Goal: Task Accomplishment & Management: Manage account settings

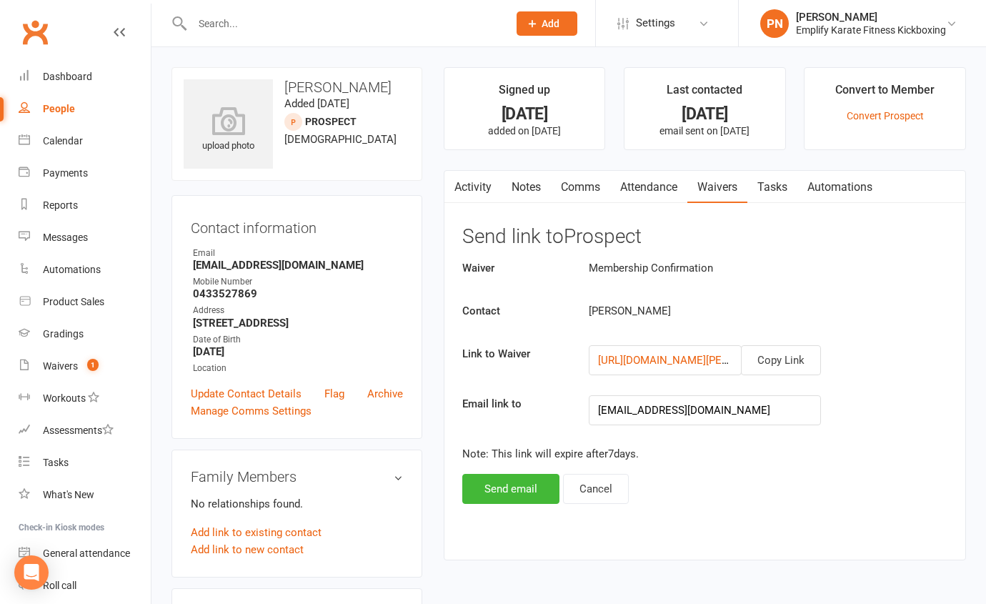
click at [296, 27] on input "text" at bounding box center [343, 24] width 310 height 20
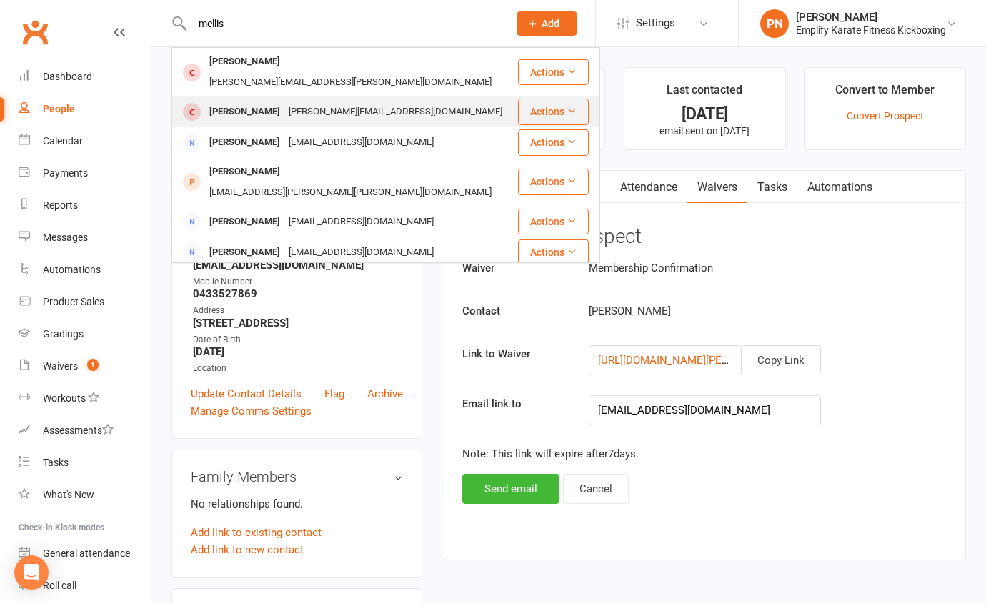
type input "mellis"
click at [327, 101] on div "[PERSON_NAME][EMAIL_ADDRESS][DOMAIN_NAME]" at bounding box center [395, 111] width 222 height 21
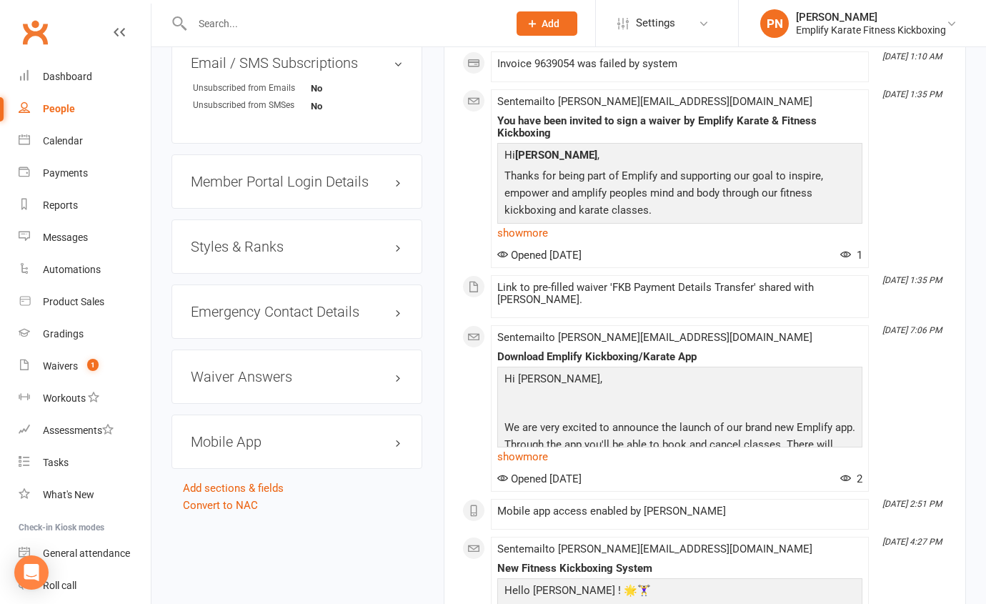
scroll to position [1039, 0]
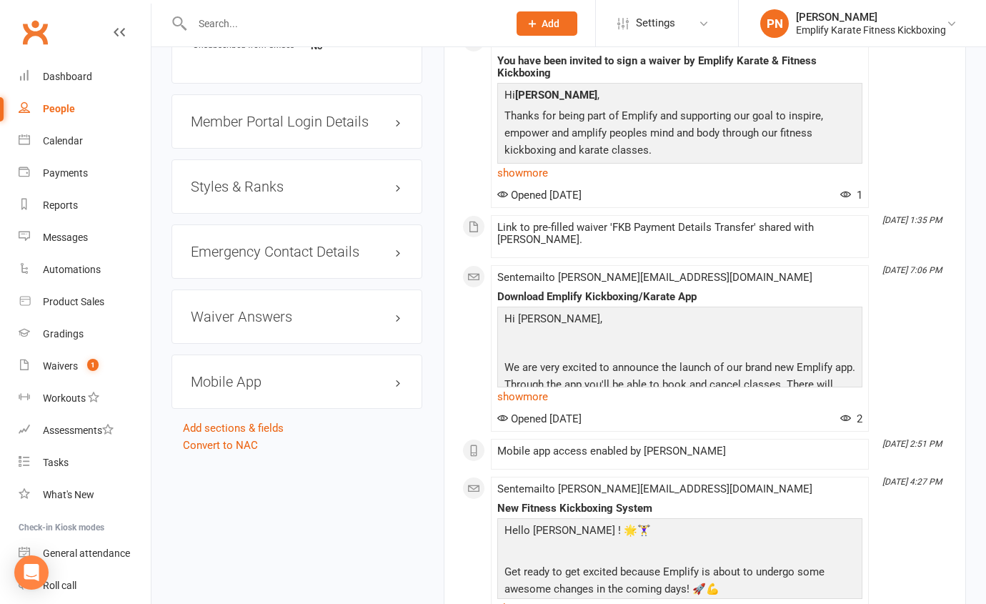
click at [286, 389] on h3 "Mobile App" at bounding box center [297, 382] width 212 height 16
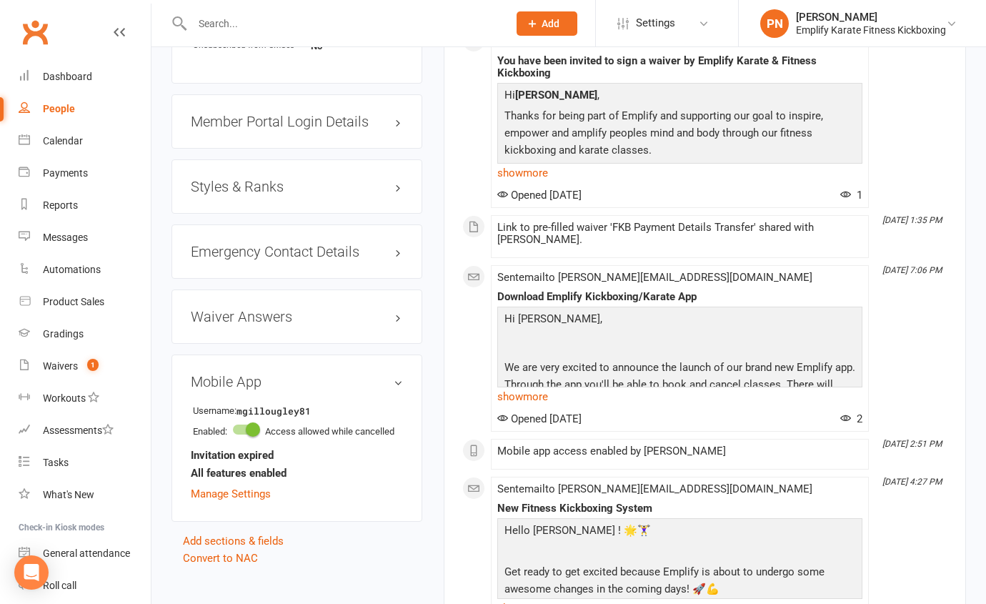
click at [286, 389] on h3 "Mobile App" at bounding box center [297, 382] width 212 height 16
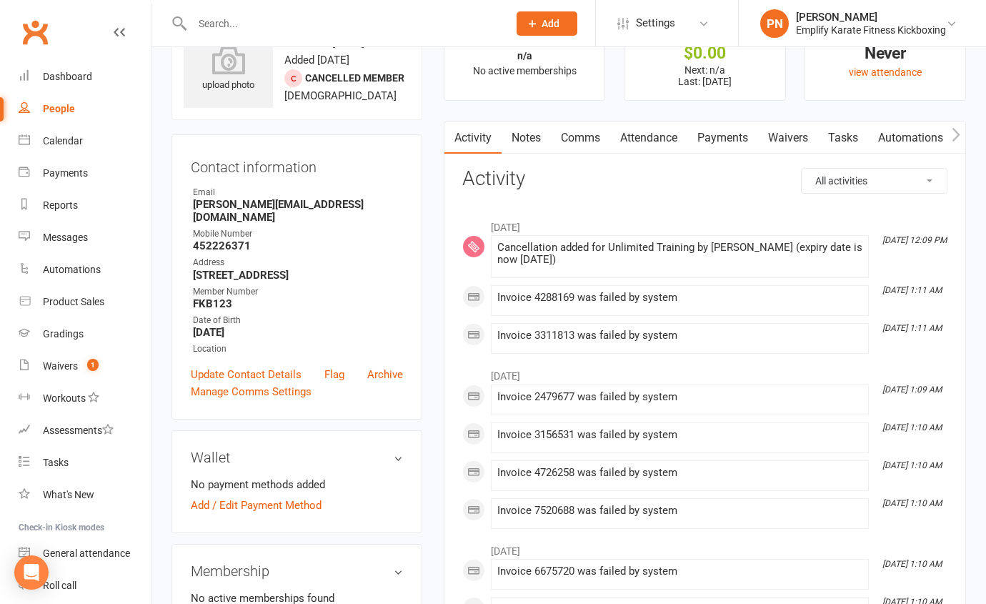
scroll to position [43, 0]
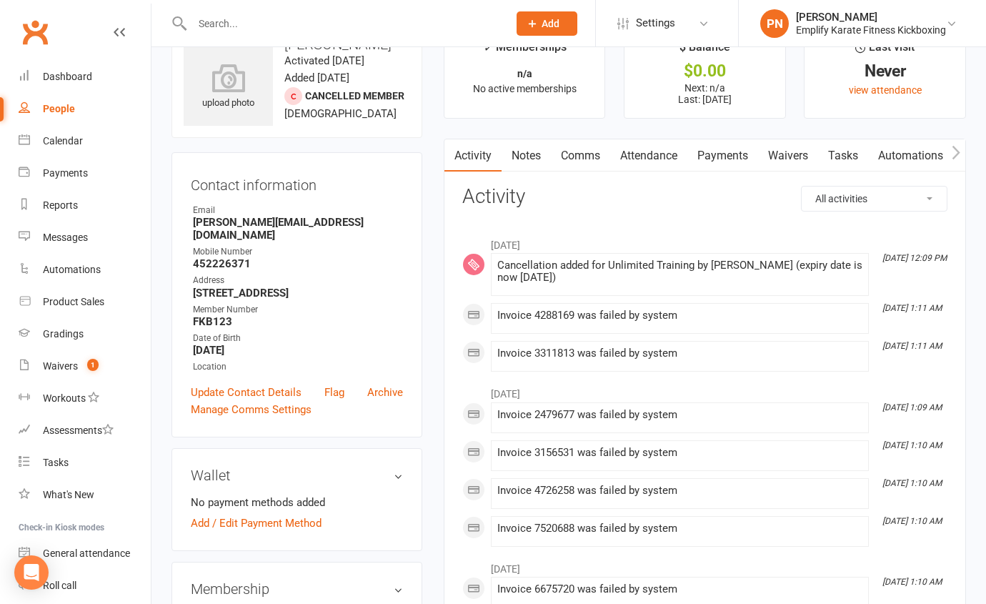
click at [708, 158] on link "Payments" at bounding box center [722, 155] width 71 height 33
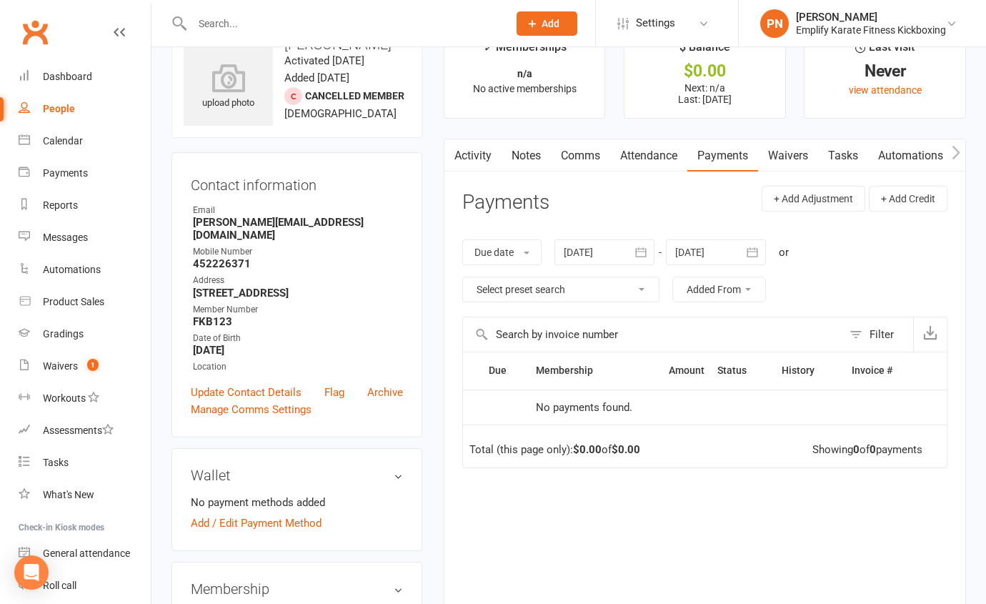
click at [631, 253] on button "button" at bounding box center [642, 252] width 26 height 26
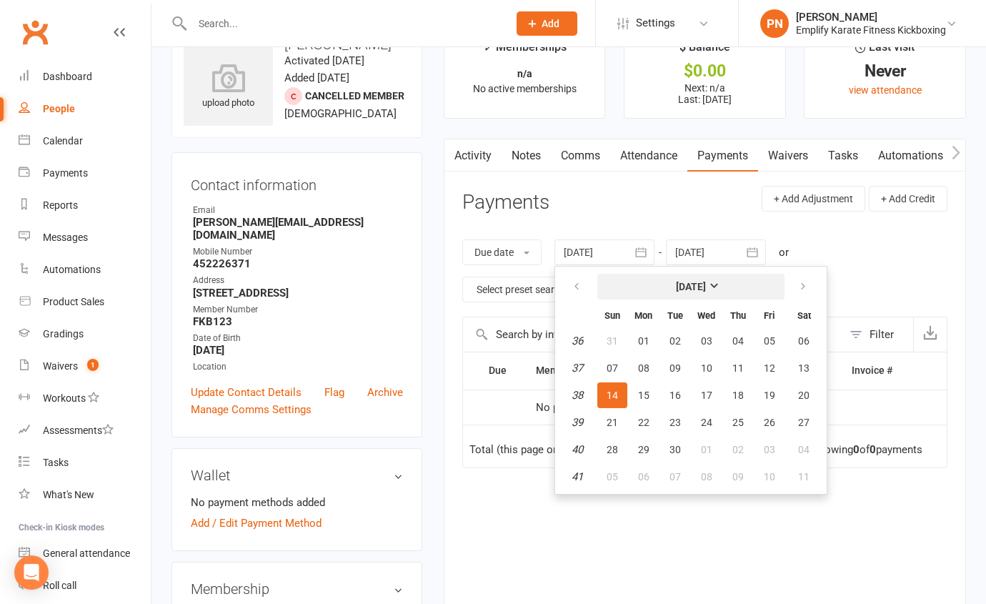
click at [706, 283] on strong "[DATE]" at bounding box center [691, 286] width 30 height 11
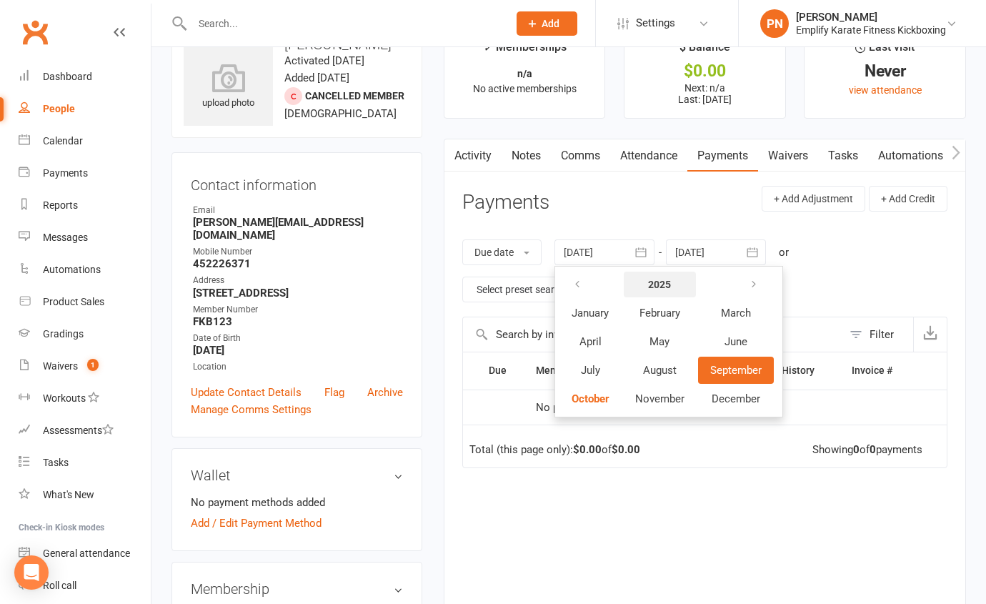
click at [675, 282] on button "2025" at bounding box center [660, 285] width 72 height 26
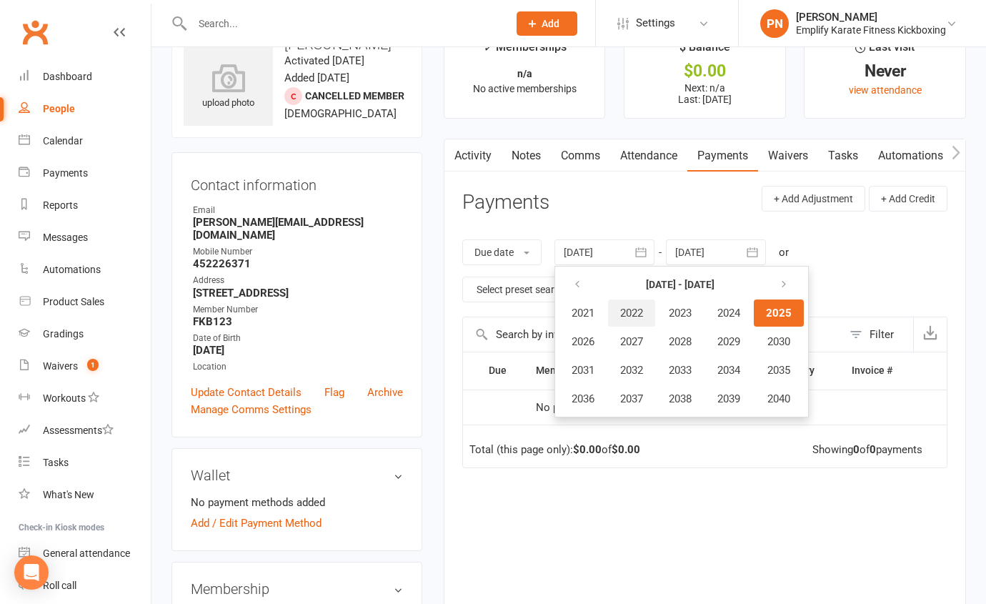
click at [640, 317] on span "2022" at bounding box center [631, 313] width 23 height 13
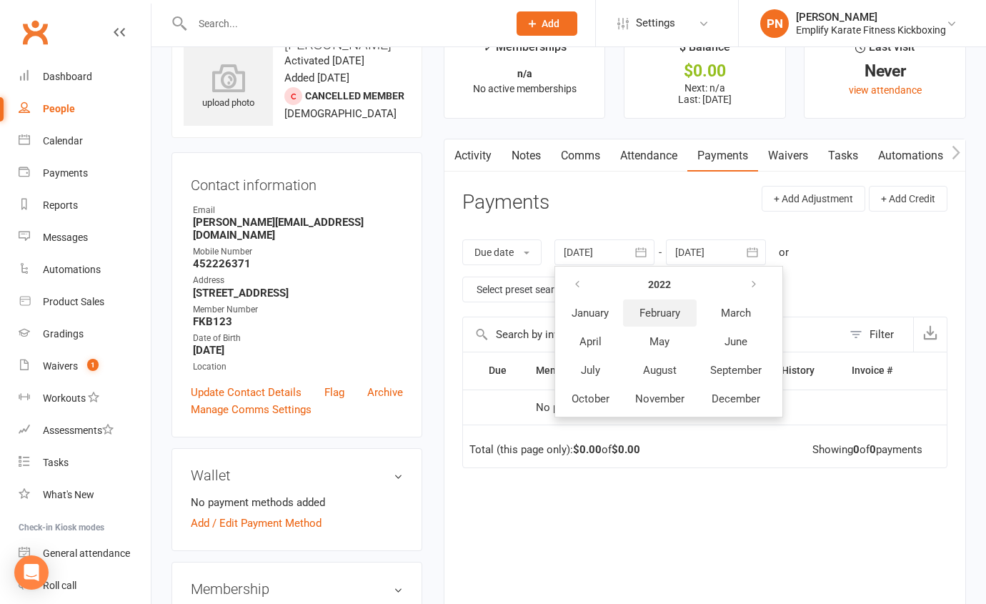
click at [657, 307] on span "February" at bounding box center [660, 313] width 41 height 13
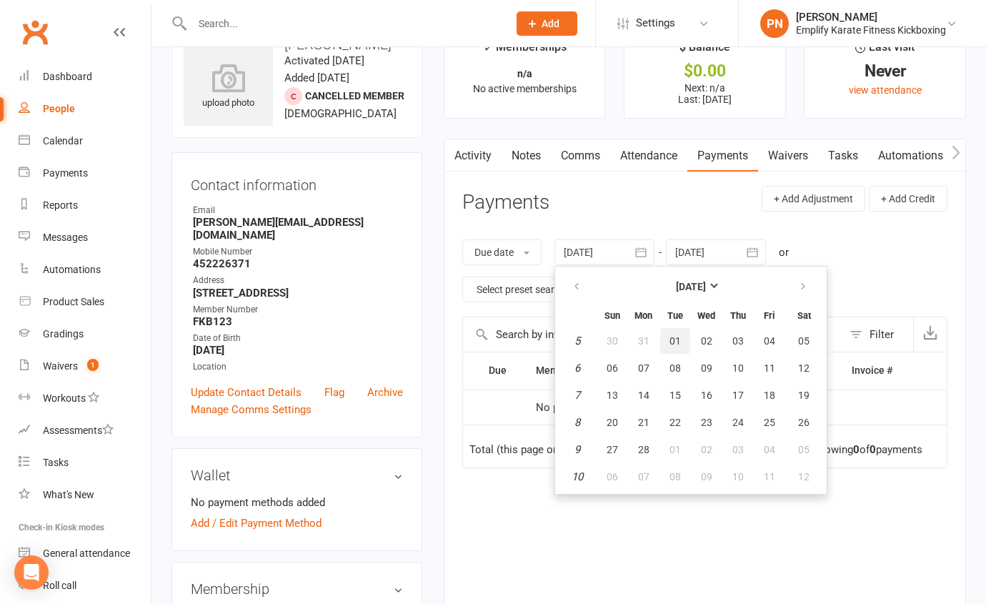
click at [667, 337] on button "01" at bounding box center [675, 341] width 30 height 26
type input "[DATE]"
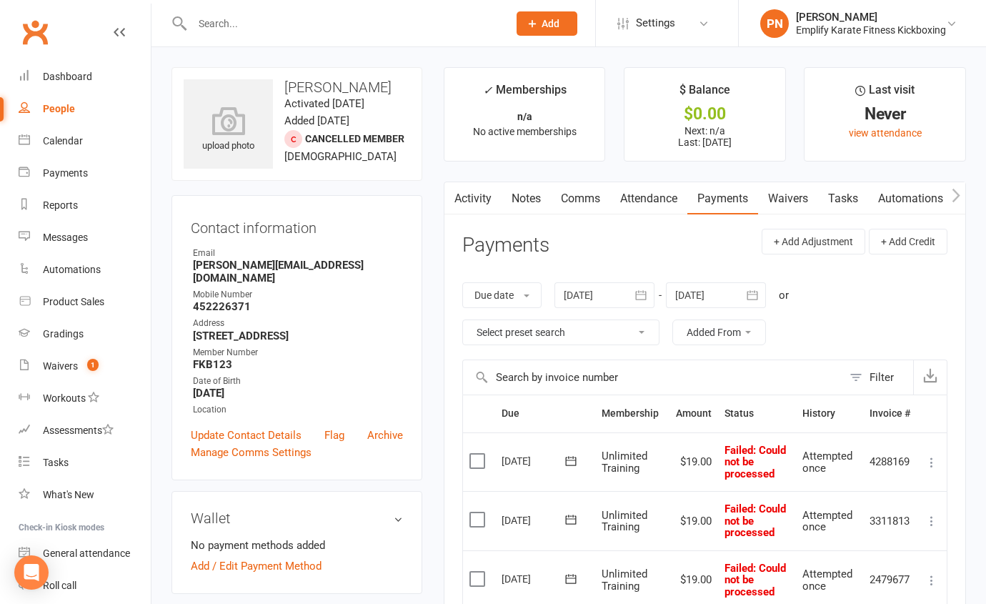
click at [785, 194] on link "Waivers" at bounding box center [788, 198] width 60 height 33
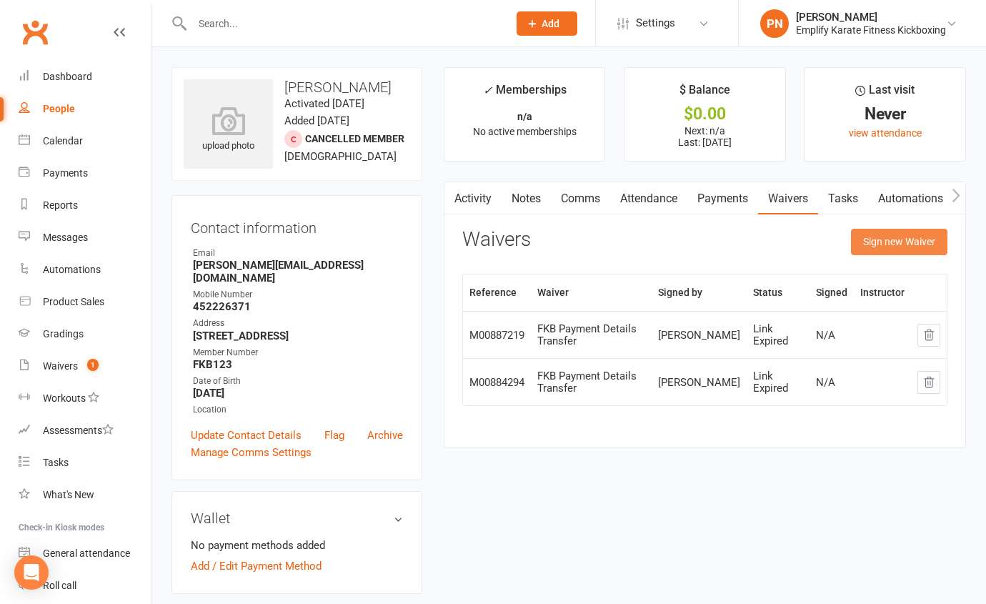
click at [880, 242] on button "Sign new Waiver" at bounding box center [899, 242] width 96 height 26
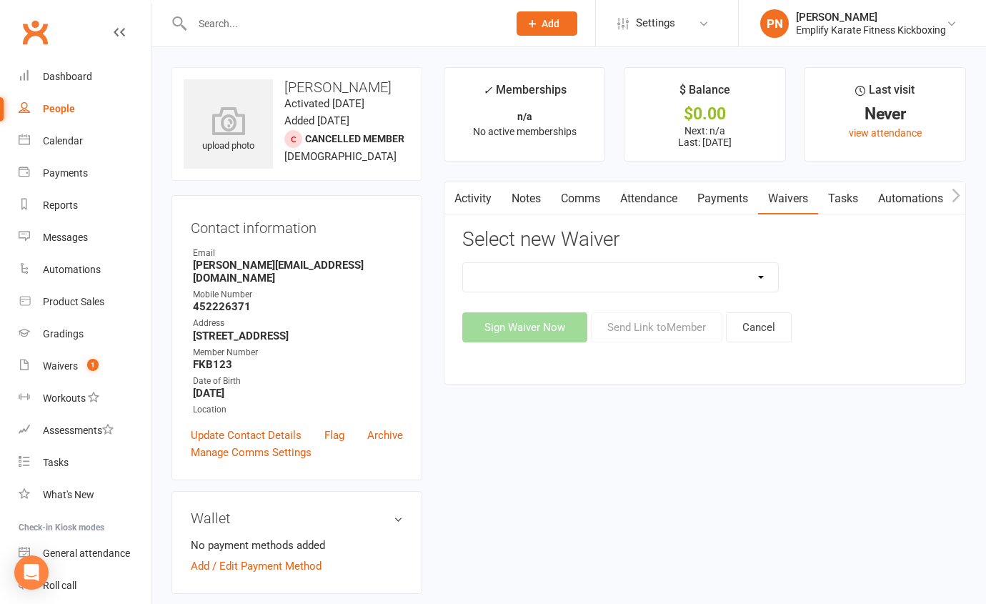
click at [633, 282] on select "3 Class Kickboxing Intro [PERSON_NAME] 3 Class Kickboxing Intro [PERSON_NAME] P…" at bounding box center [620, 277] width 315 height 29
select select "10459"
click at [463, 263] on select "3 Class Kickboxing Intro [PERSON_NAME] 3 Class Kickboxing Intro [PERSON_NAME] P…" at bounding box center [620, 277] width 315 height 29
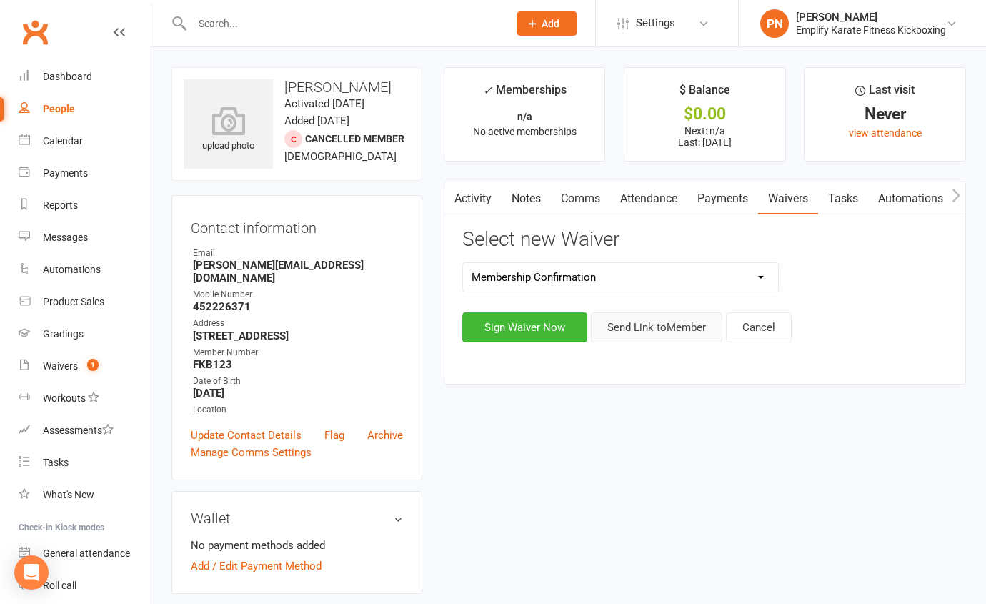
click at [643, 328] on button "Send Link to Member" at bounding box center [656, 327] width 131 height 30
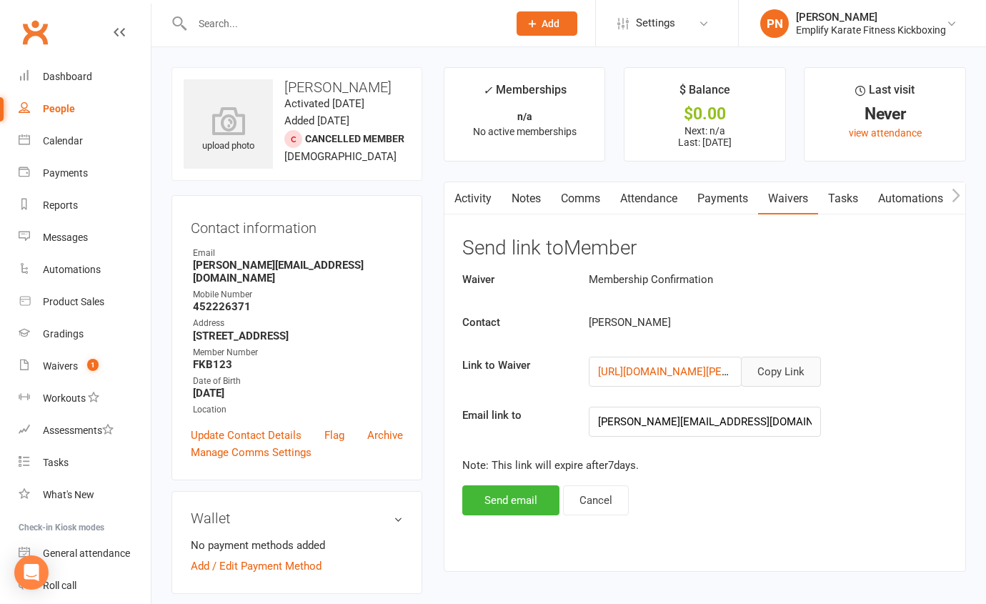
click at [770, 370] on button "Copy Link" at bounding box center [781, 372] width 80 height 30
click at [312, 25] on input "text" at bounding box center [343, 24] width 310 height 20
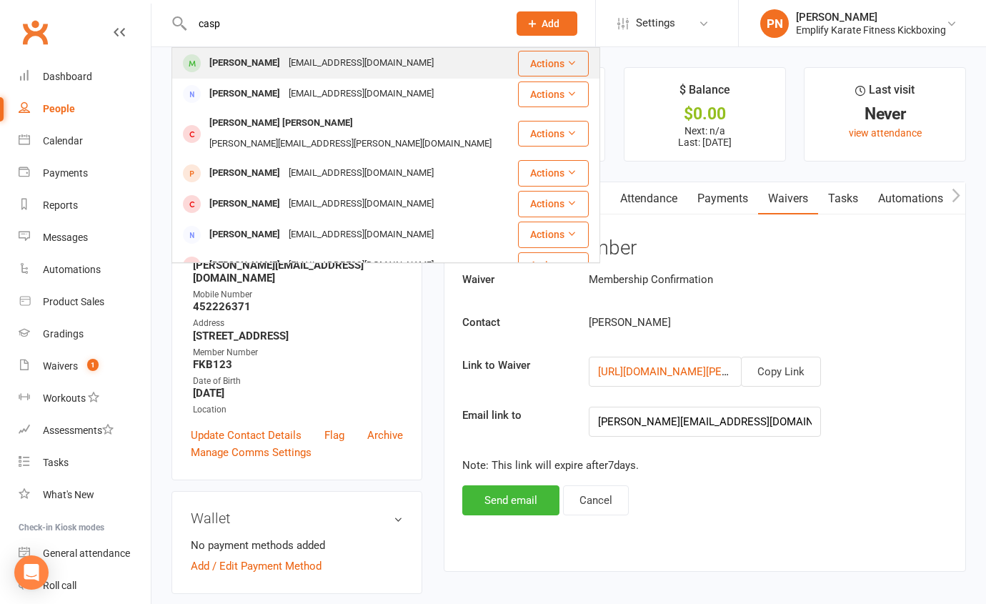
type input "casp"
click at [284, 69] on div "[EMAIL_ADDRESS][DOMAIN_NAME]" at bounding box center [361, 63] width 154 height 21
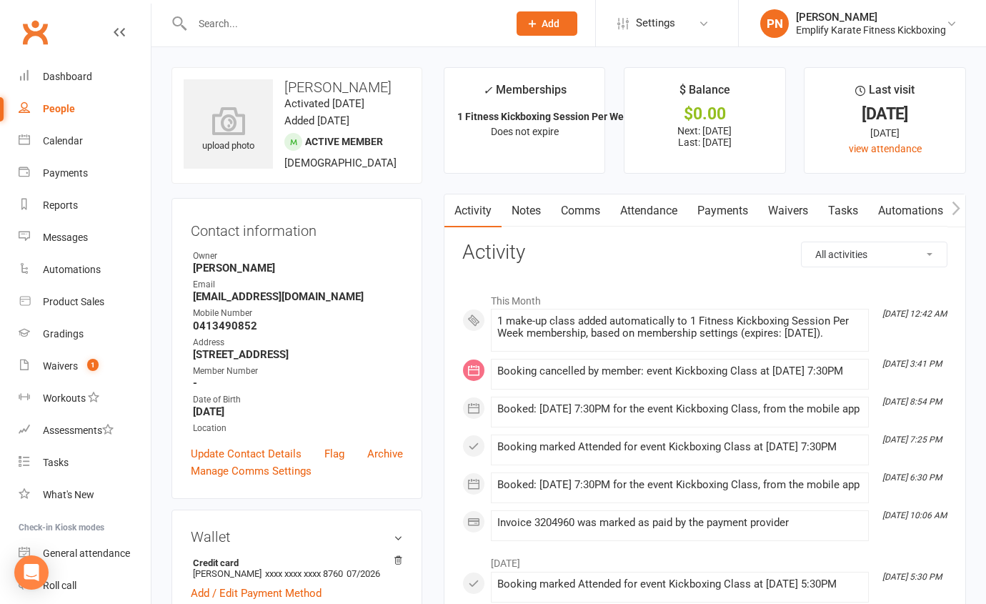
click at [725, 207] on link "Payments" at bounding box center [722, 210] width 71 height 33
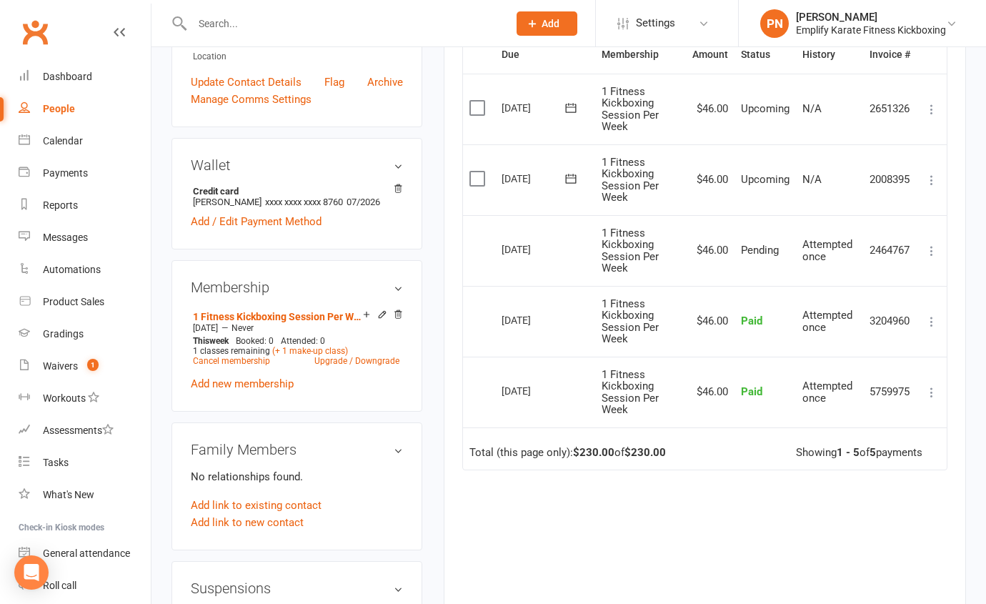
scroll to position [389, 0]
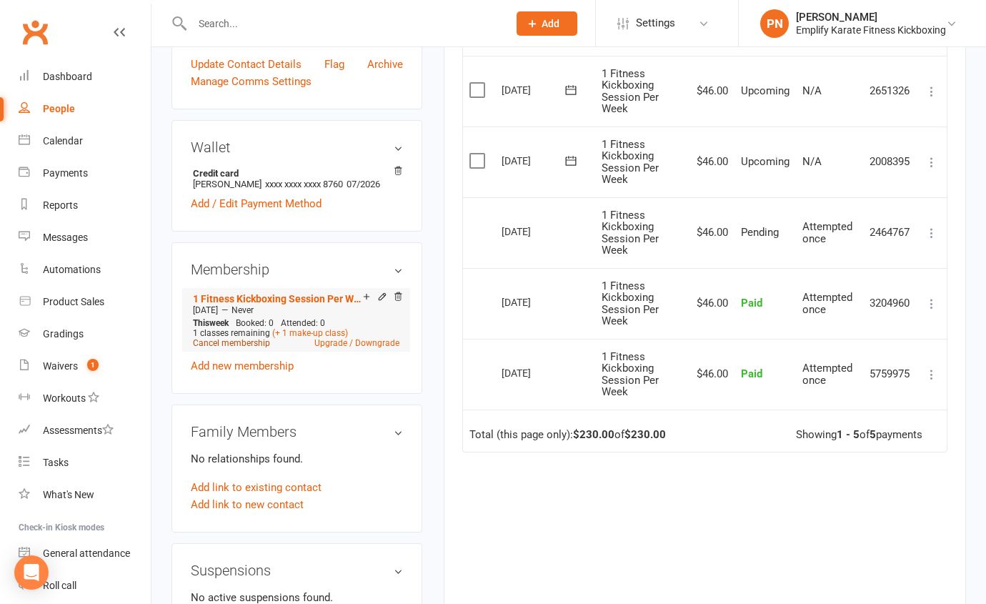
click at [249, 348] on link "Cancel membership" at bounding box center [231, 343] width 77 height 10
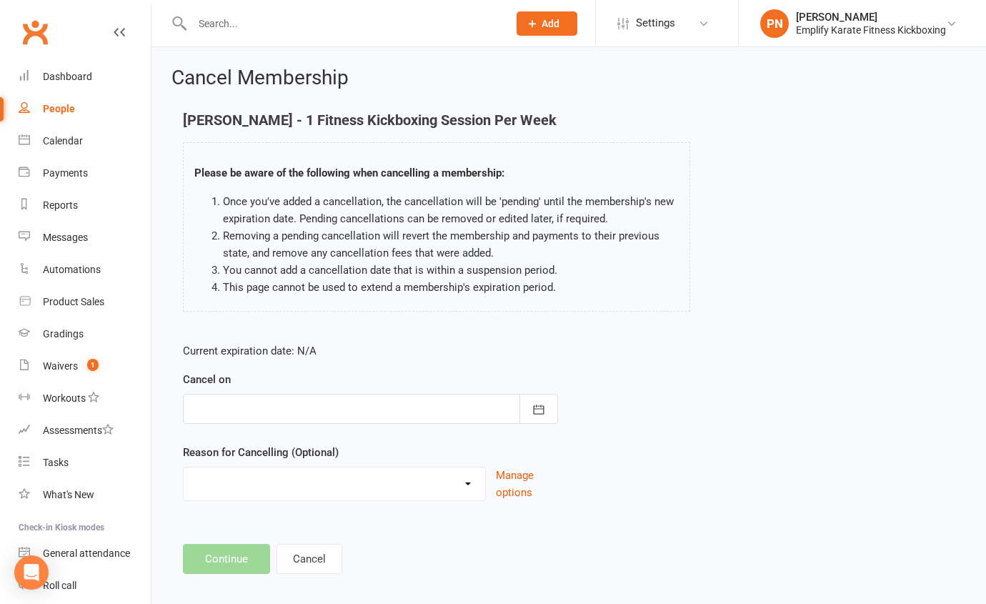
click at [262, 412] on div at bounding box center [370, 409] width 375 height 30
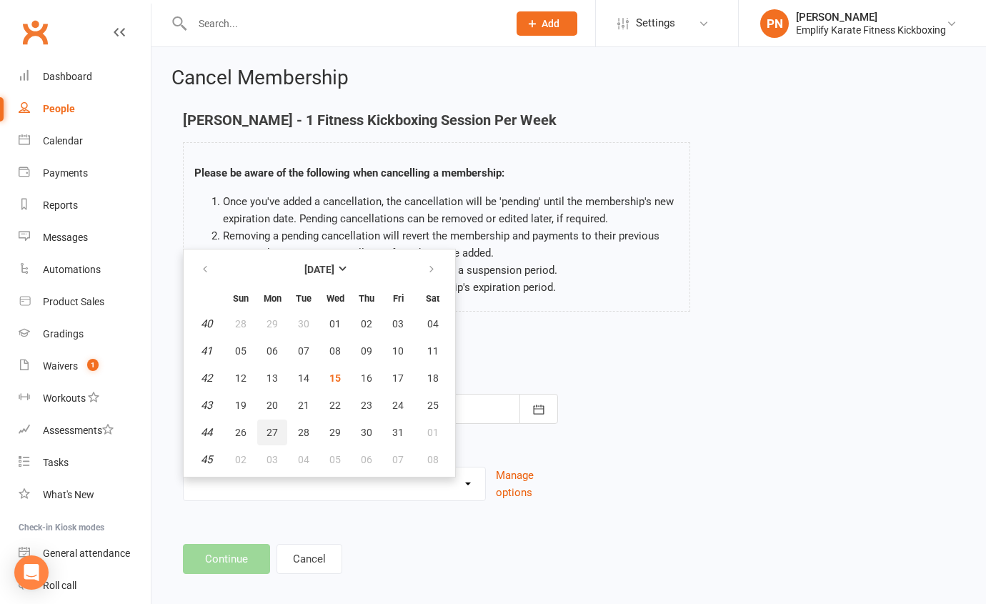
click at [264, 422] on button "27" at bounding box center [272, 432] width 30 height 26
type input "[DATE]"
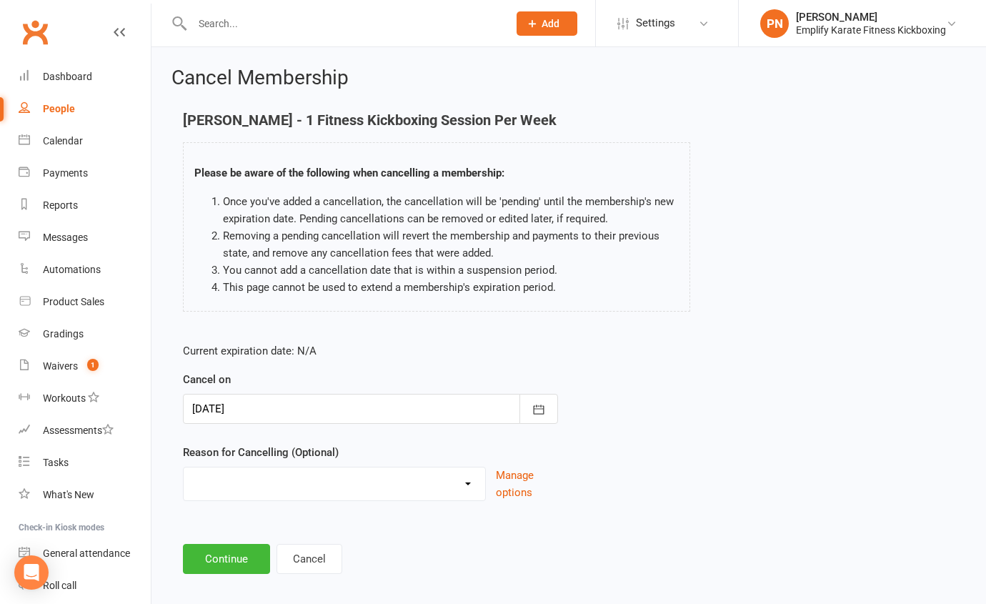
click at [254, 472] on select "Break and return downgrade Holiday Injury Life issues Lost interest Money Movin…" at bounding box center [335, 481] width 302 height 29
select select "6"
click at [184, 467] on select "Break and return downgrade Holiday Injury Life issues Lost interest Money Movin…" at bounding box center [335, 481] width 302 height 29
click at [236, 554] on button "Continue" at bounding box center [226, 559] width 87 height 30
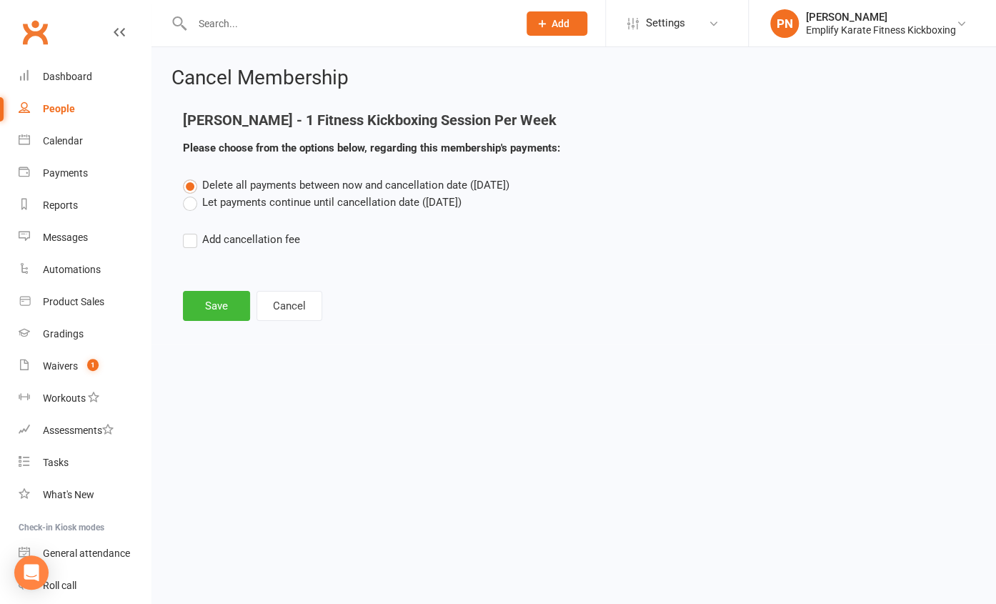
click at [191, 203] on label "Let payments continue until cancellation date ([DATE])" at bounding box center [322, 202] width 279 height 17
click at [191, 194] on input "Let payments continue until cancellation date ([DATE])" at bounding box center [187, 194] width 9 height 0
click at [217, 311] on button "Save" at bounding box center [216, 306] width 67 height 30
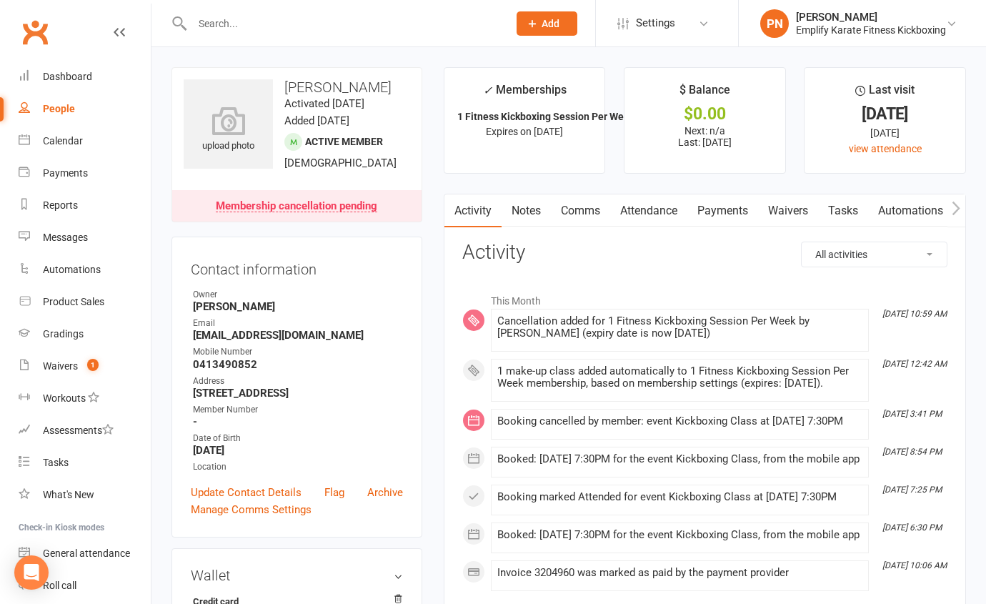
click at [239, 21] on input "text" at bounding box center [343, 24] width 310 height 20
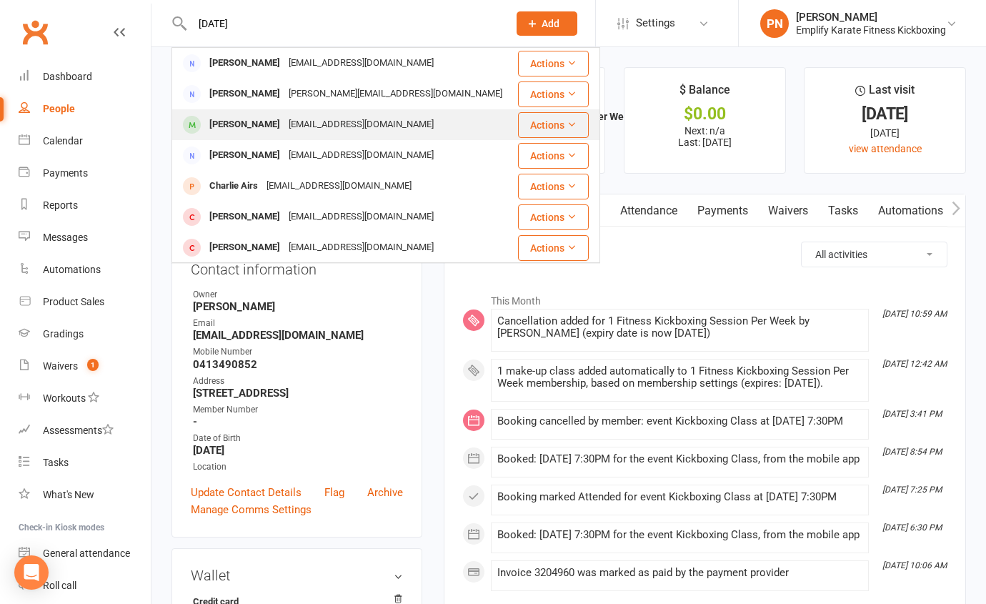
type input "[DATE]"
click at [228, 129] on div "[PERSON_NAME]" at bounding box center [244, 124] width 79 height 21
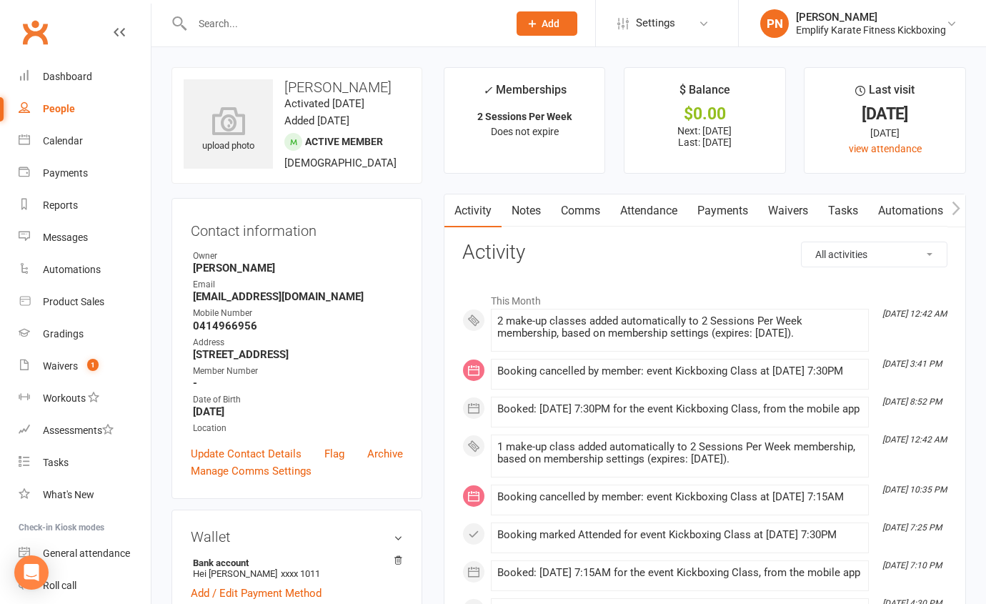
click at [742, 208] on link "Payments" at bounding box center [722, 210] width 71 height 33
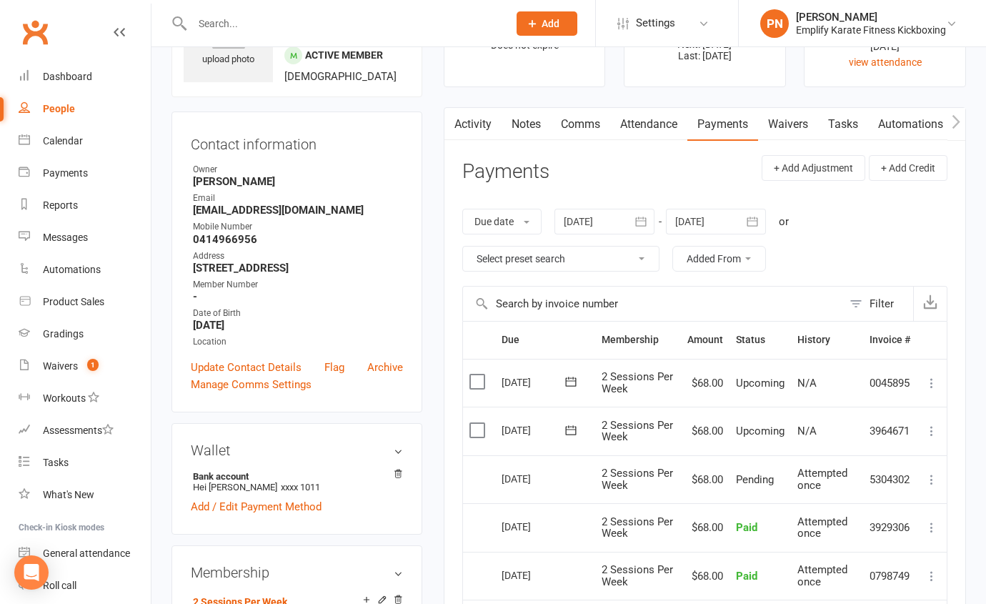
scroll to position [64, 0]
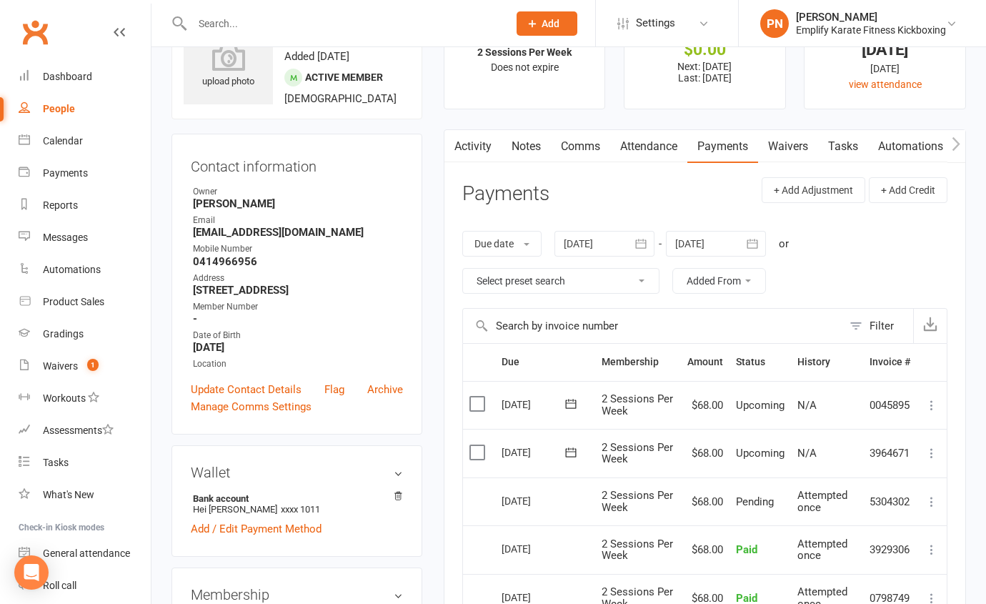
click at [635, 141] on link "Attendance" at bounding box center [648, 146] width 77 height 33
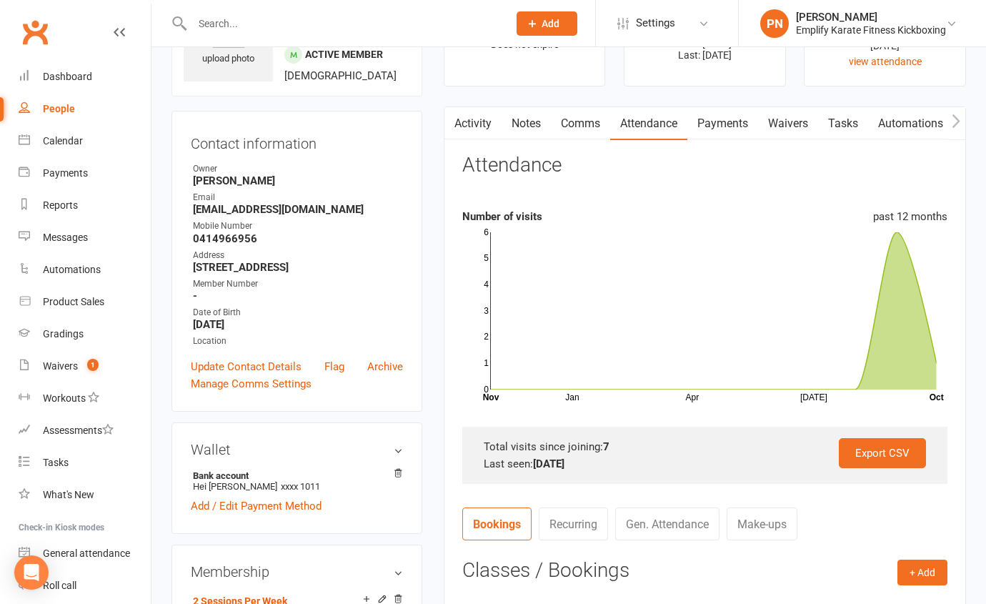
scroll to position [64, 0]
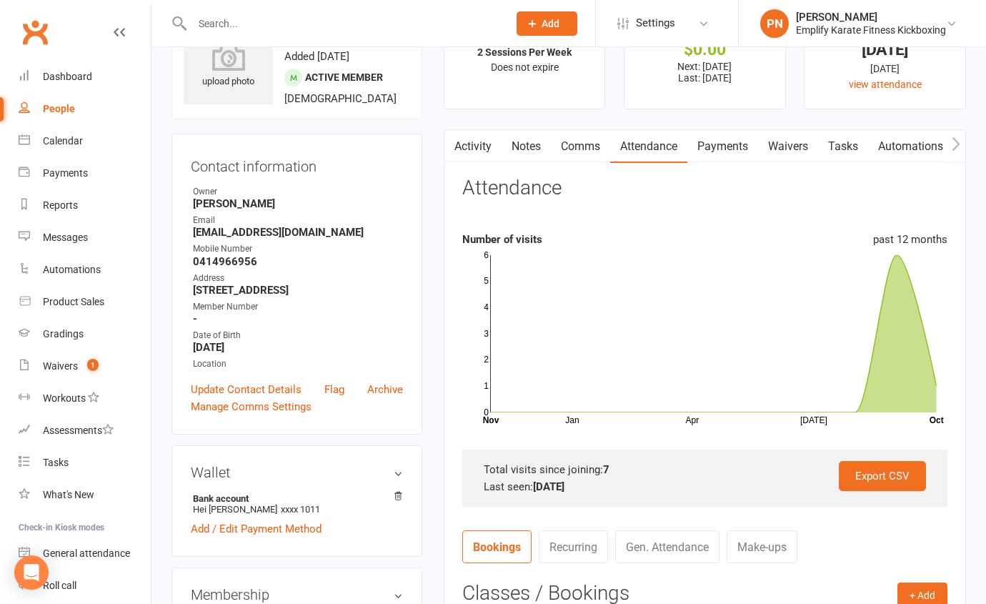
click at [722, 146] on link "Payments" at bounding box center [722, 146] width 71 height 33
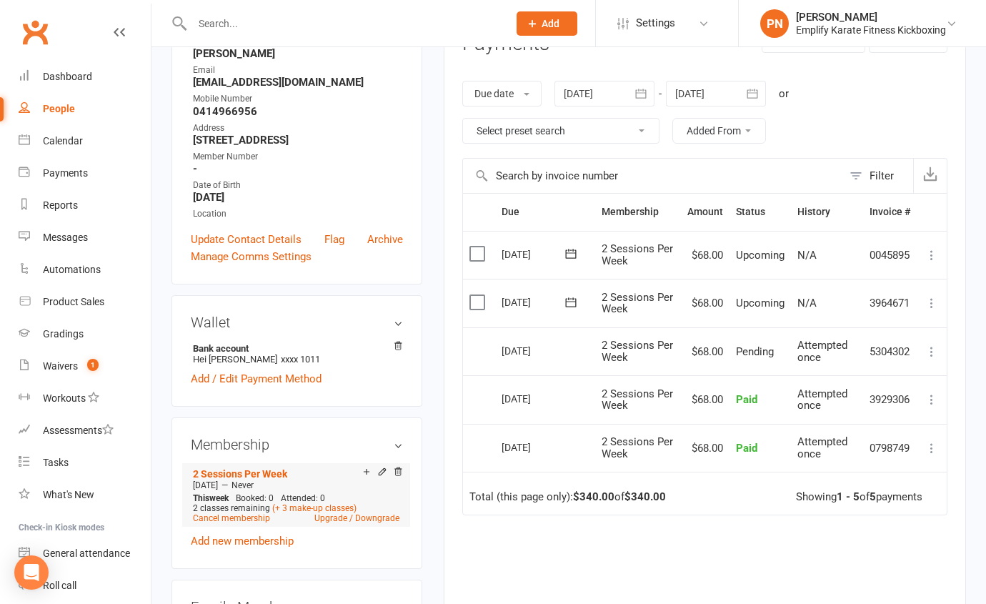
scroll to position [259, 0]
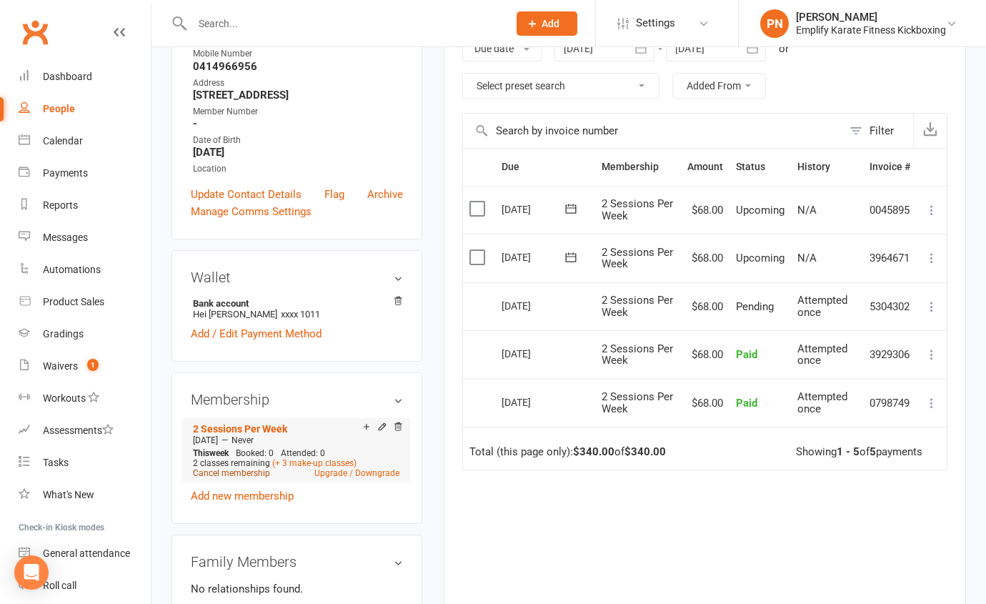
click at [241, 474] on link "Cancel membership" at bounding box center [231, 473] width 77 height 10
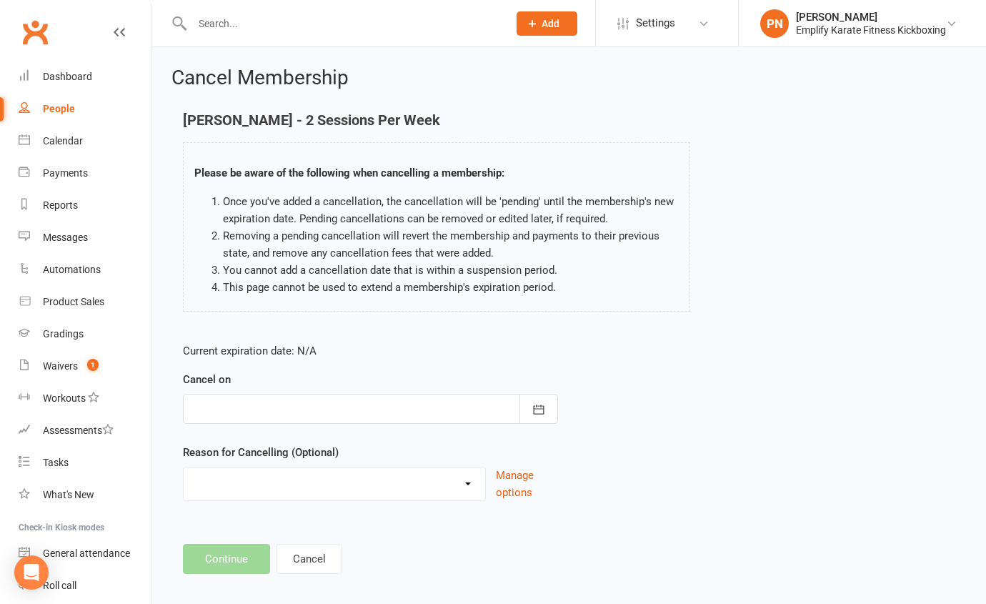
click at [254, 404] on div at bounding box center [370, 409] width 375 height 30
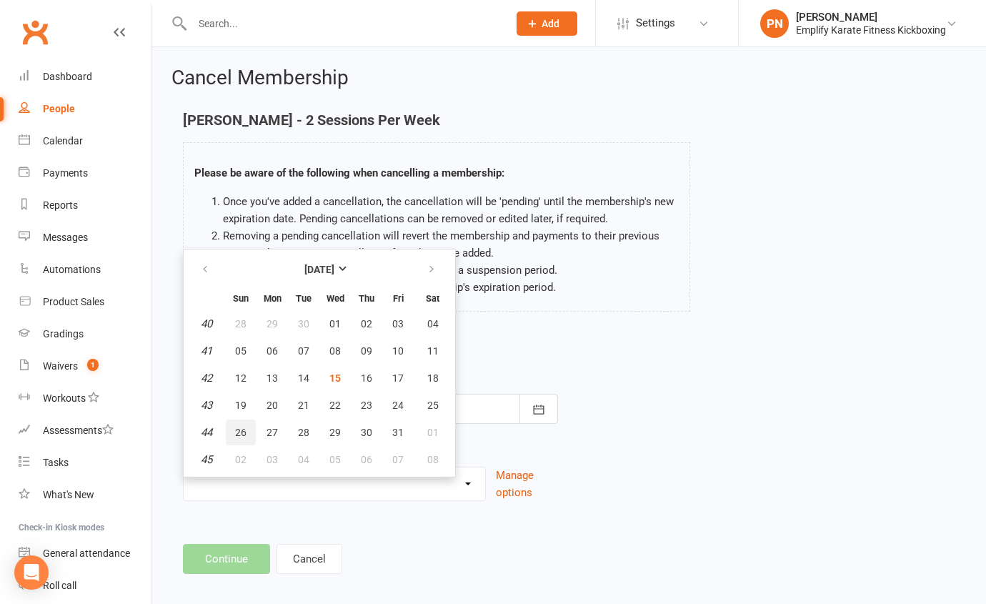
click at [237, 432] on span "26" at bounding box center [240, 432] width 11 height 11
type input "[DATE]"
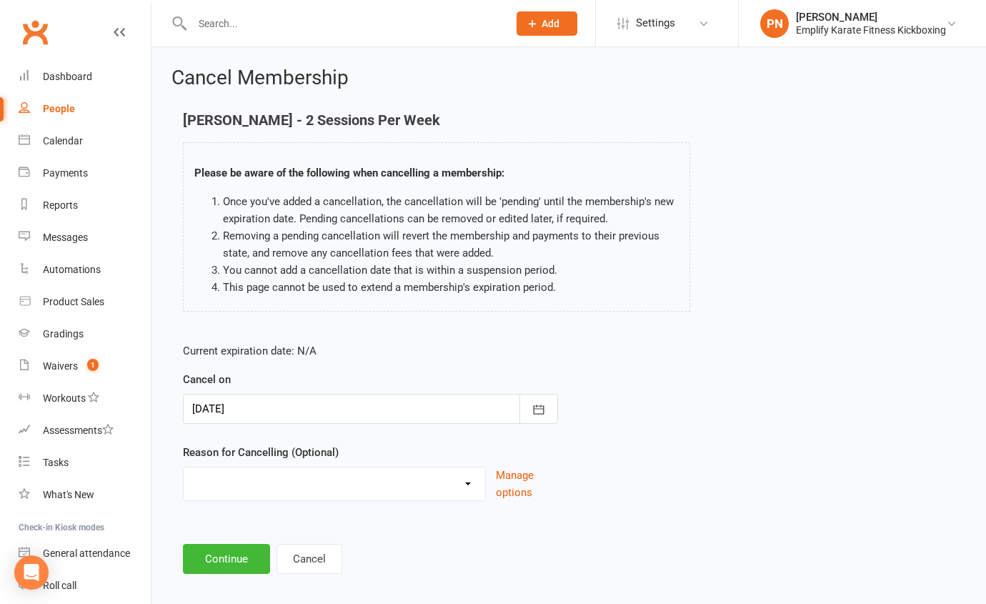
click at [236, 489] on select "Break and return downgrade Holiday Injury Life issues Lost interest Money Movin…" at bounding box center [335, 481] width 302 height 29
select select "6"
click at [184, 467] on select "Break and return downgrade Holiday Injury Life issues Lost interest Money Movin…" at bounding box center [335, 481] width 302 height 29
click at [243, 557] on button "Continue" at bounding box center [226, 559] width 87 height 30
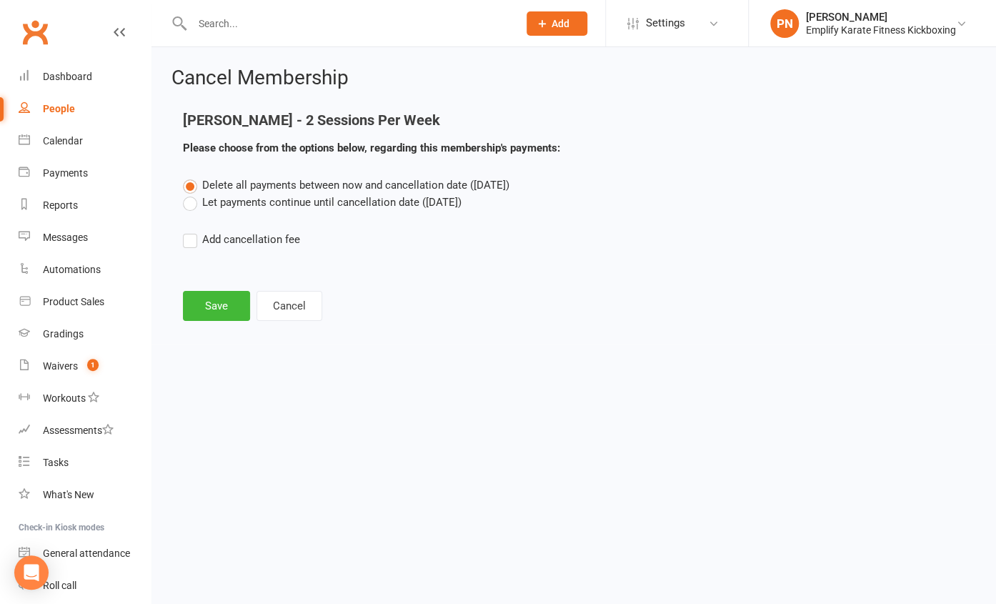
click at [190, 201] on label "Let payments continue until cancellation date ([DATE])" at bounding box center [322, 202] width 279 height 17
click at [190, 194] on input "Let payments continue until cancellation date ([DATE])" at bounding box center [187, 194] width 9 height 0
click at [201, 311] on button "Save" at bounding box center [216, 306] width 67 height 30
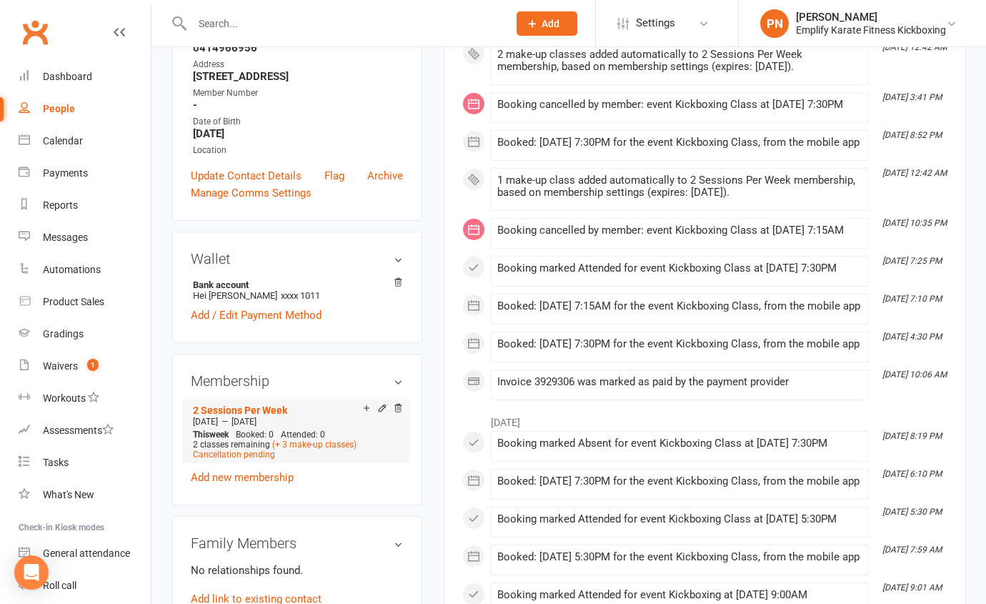
scroll to position [324, 0]
